Goal: Information Seeking & Learning: Learn about a topic

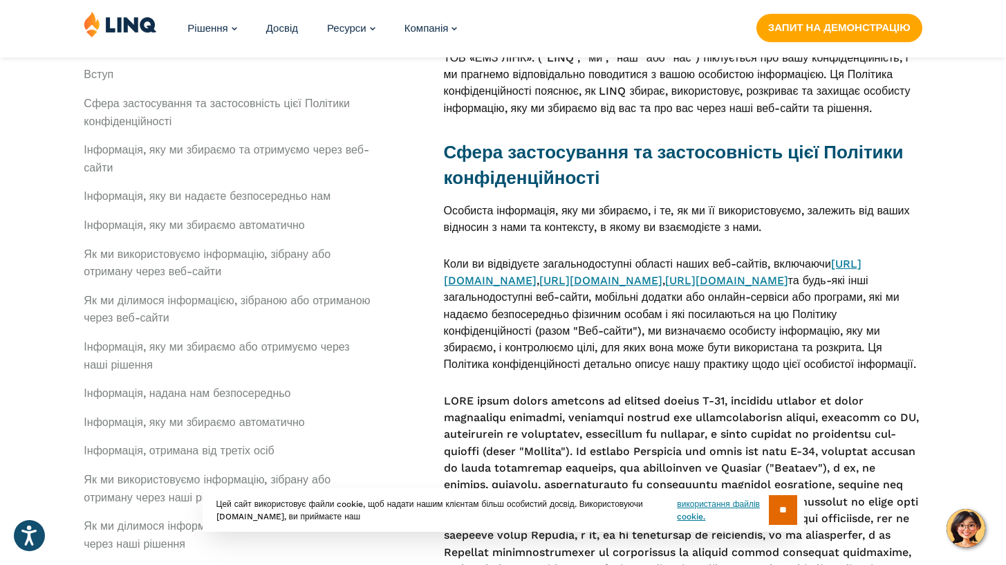
scroll to position [604, 0]
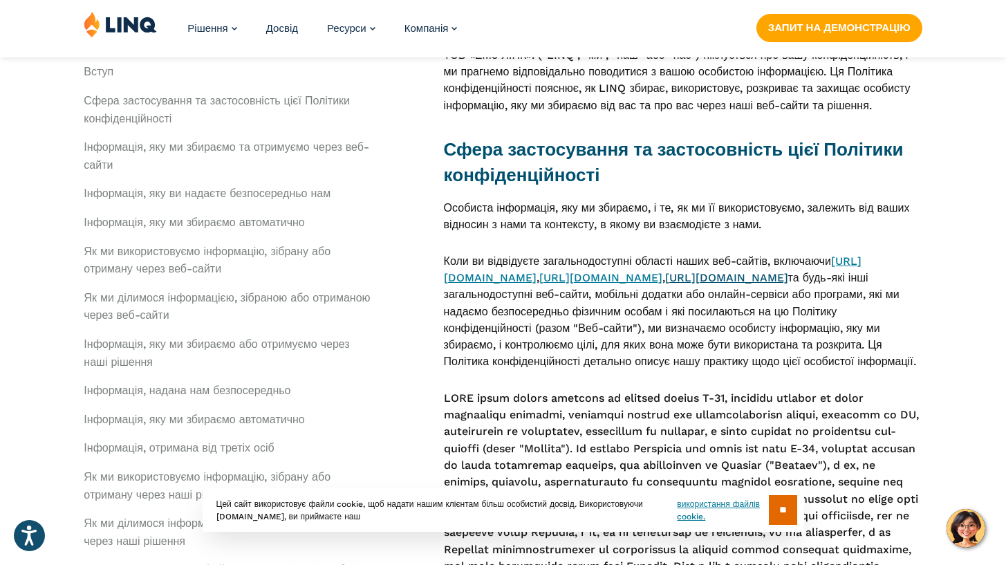
click at [727, 284] on link "https://www.k12paymentcenter.com" at bounding box center [726, 277] width 123 height 13
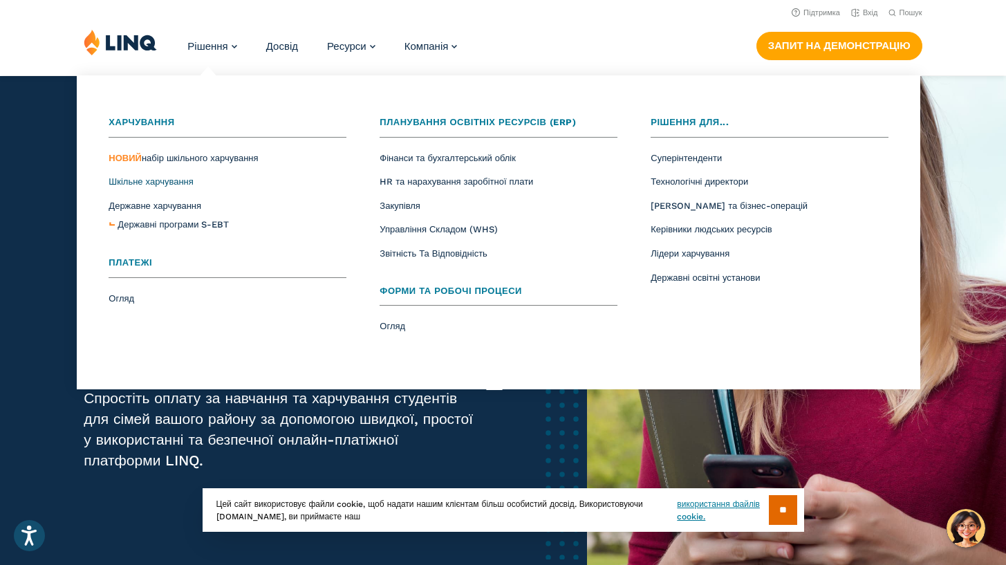
click at [151, 180] on span "Шкільне харчування" at bounding box center [151, 181] width 84 height 10
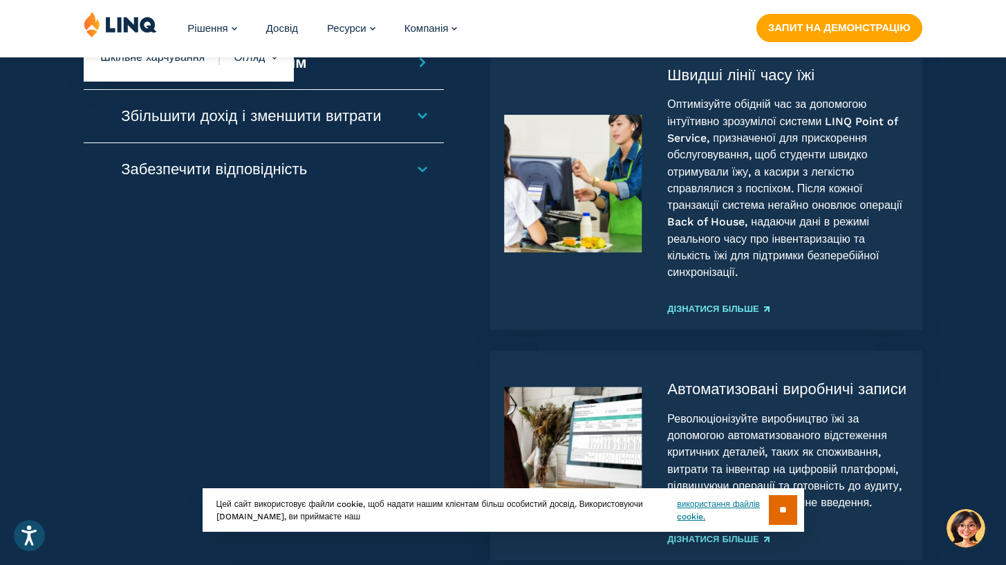
scroll to position [1465, 0]
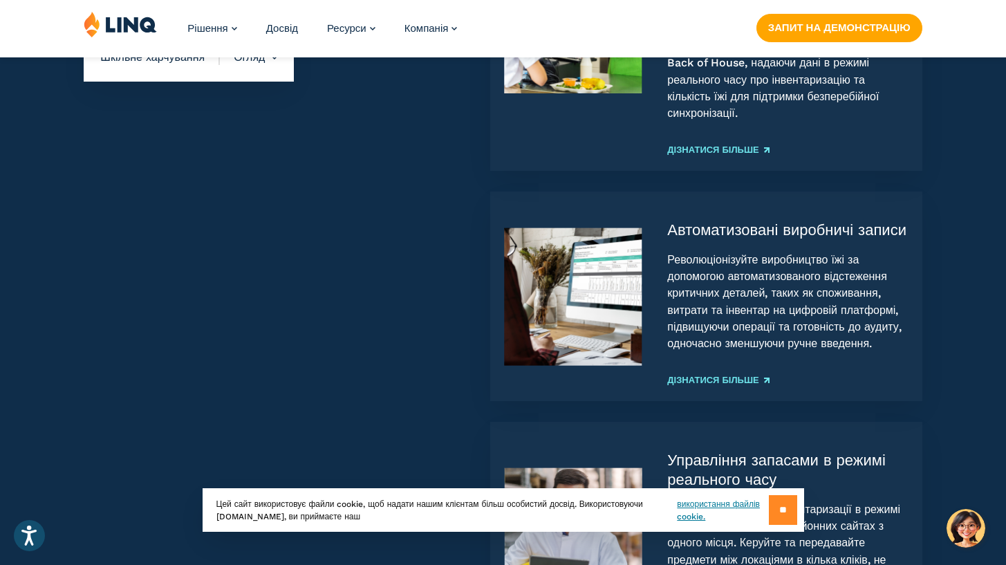
click at [777, 511] on input "**" at bounding box center [783, 510] width 28 height 30
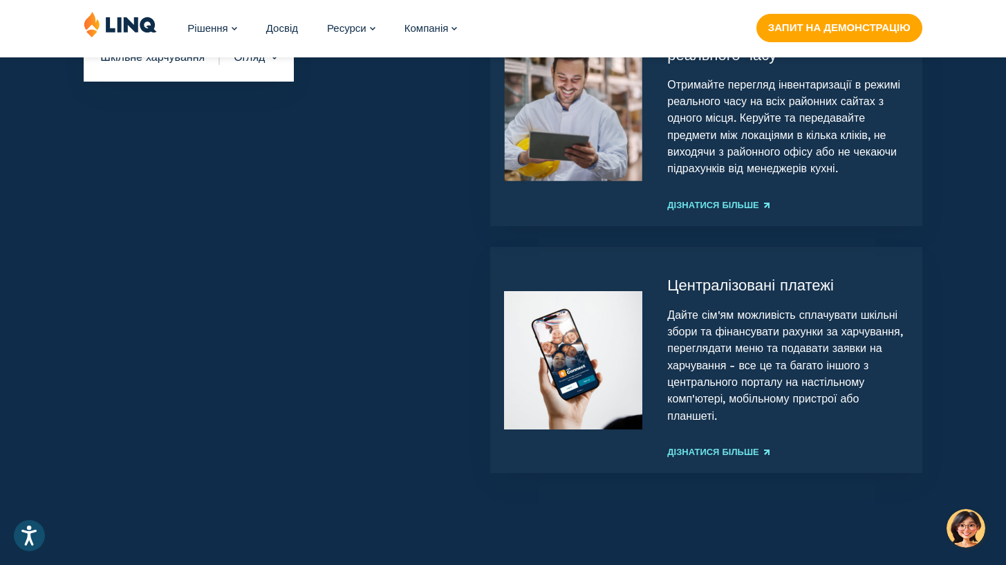
scroll to position [1918, 0]
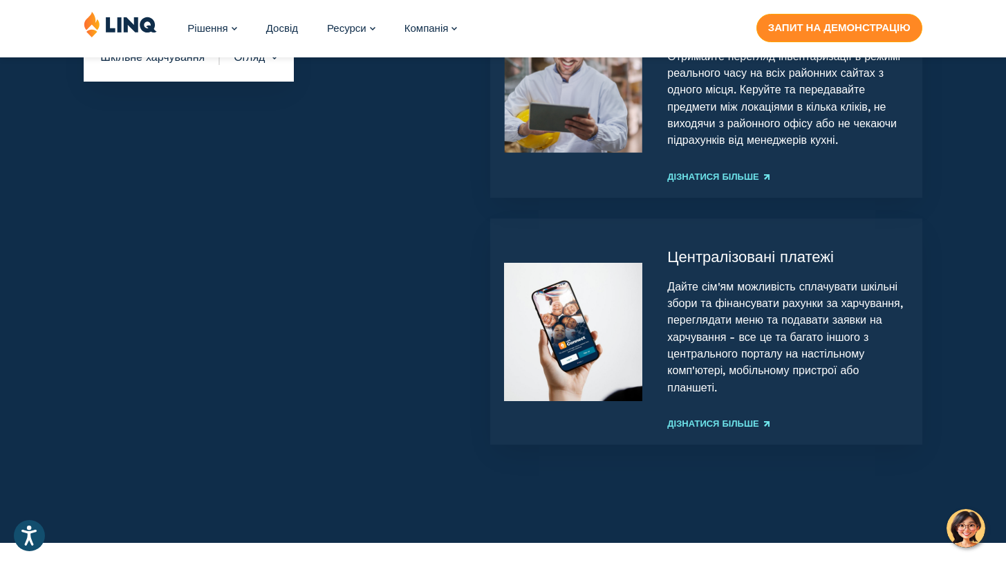
click at [794, 28] on link "ЗАПИТ НА ДЕМОНСТРАЦІЮ" at bounding box center [839, 28] width 166 height 28
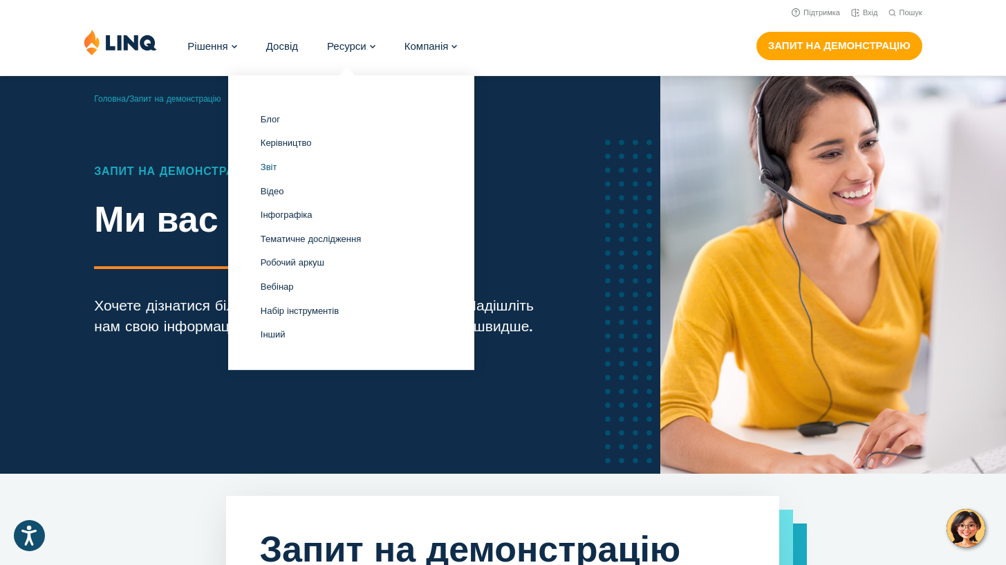
click at [277, 165] on span "Звіт" at bounding box center [269, 167] width 17 height 10
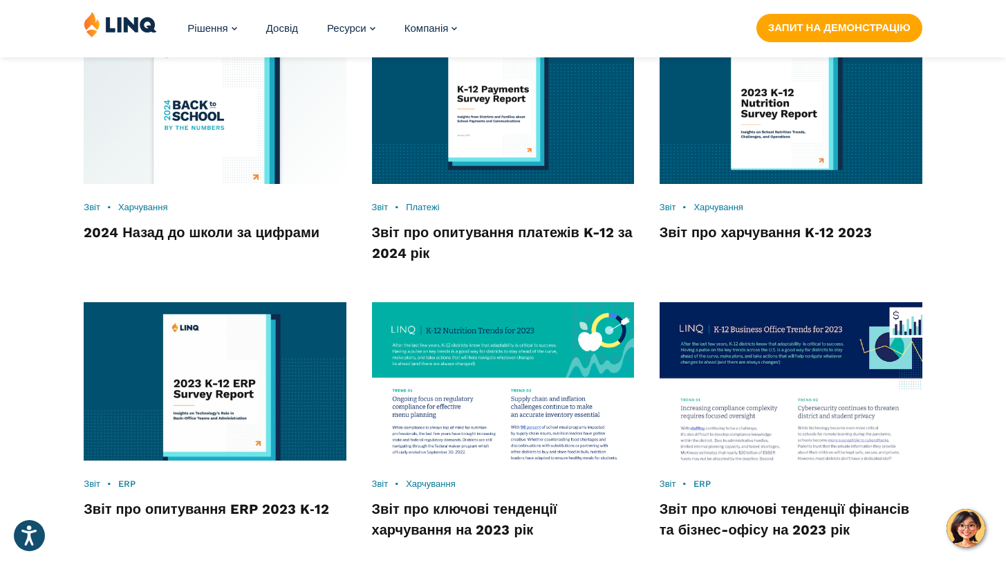
scroll to position [1341, 0]
